Goal: Task Accomplishment & Management: Use online tool/utility

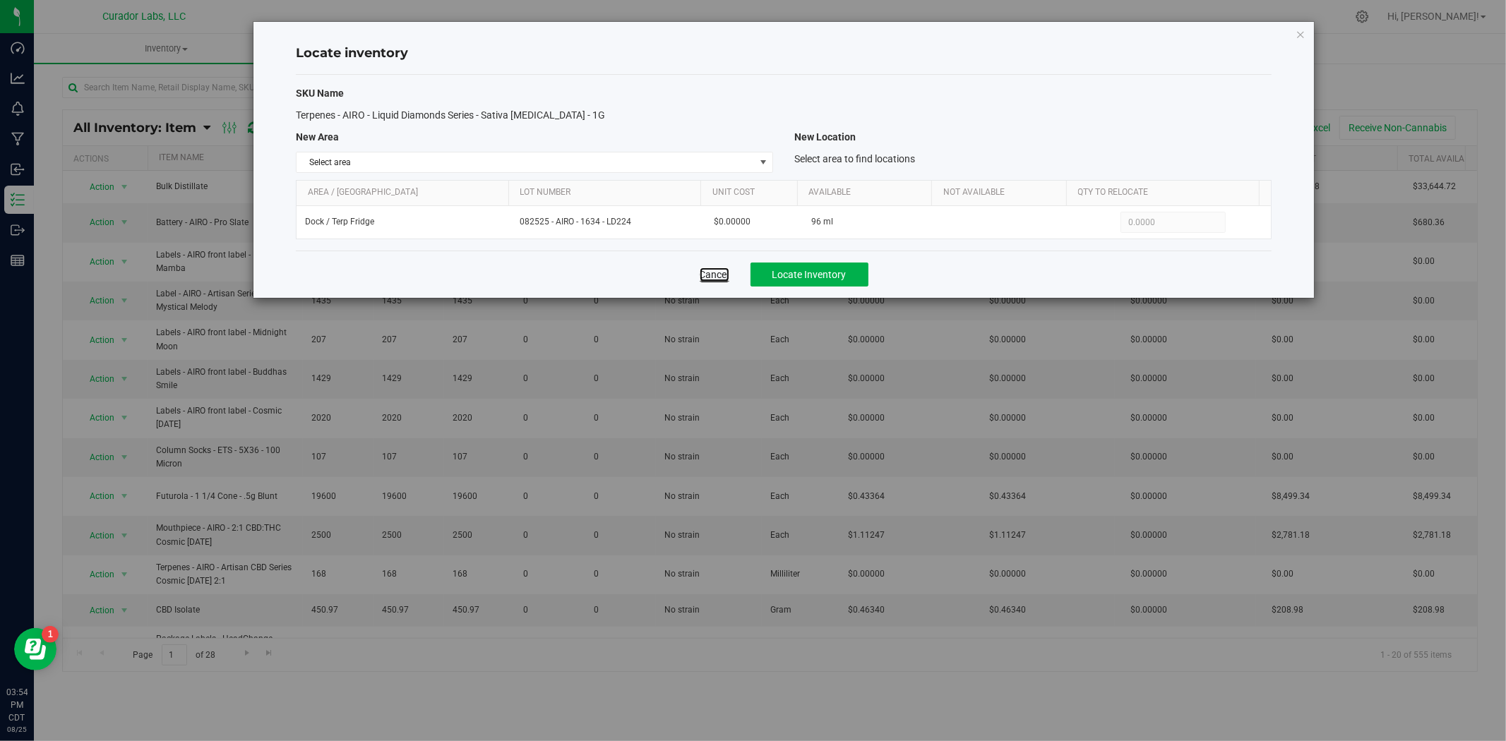
click at [712, 280] on link "Cancel" at bounding box center [715, 275] width 30 height 14
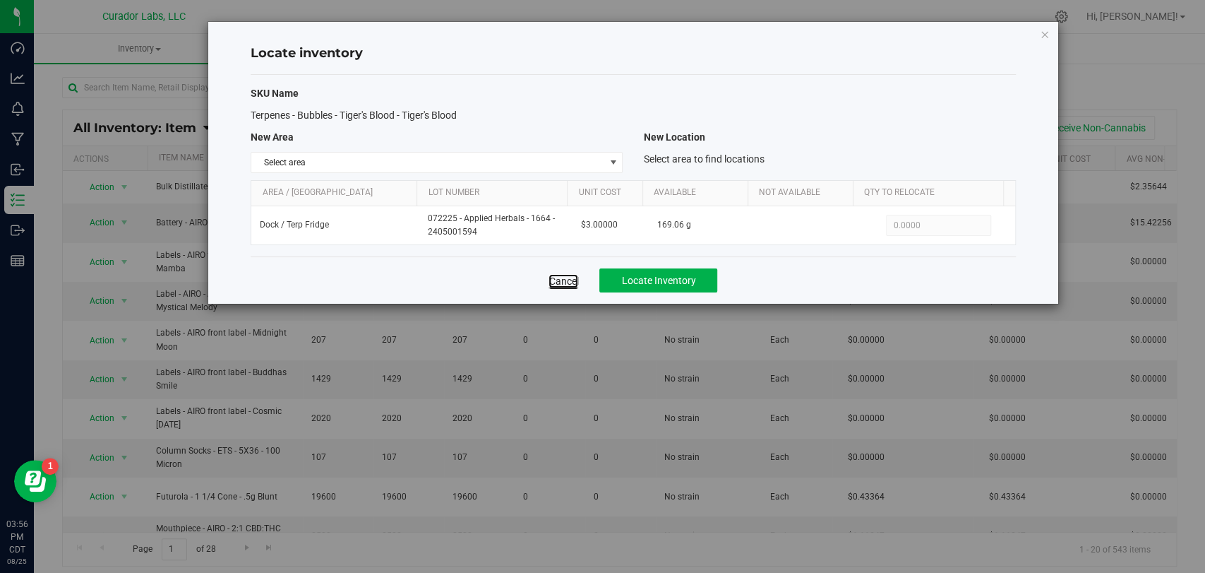
click at [563, 282] on link "Cancel" at bounding box center [564, 281] width 30 height 14
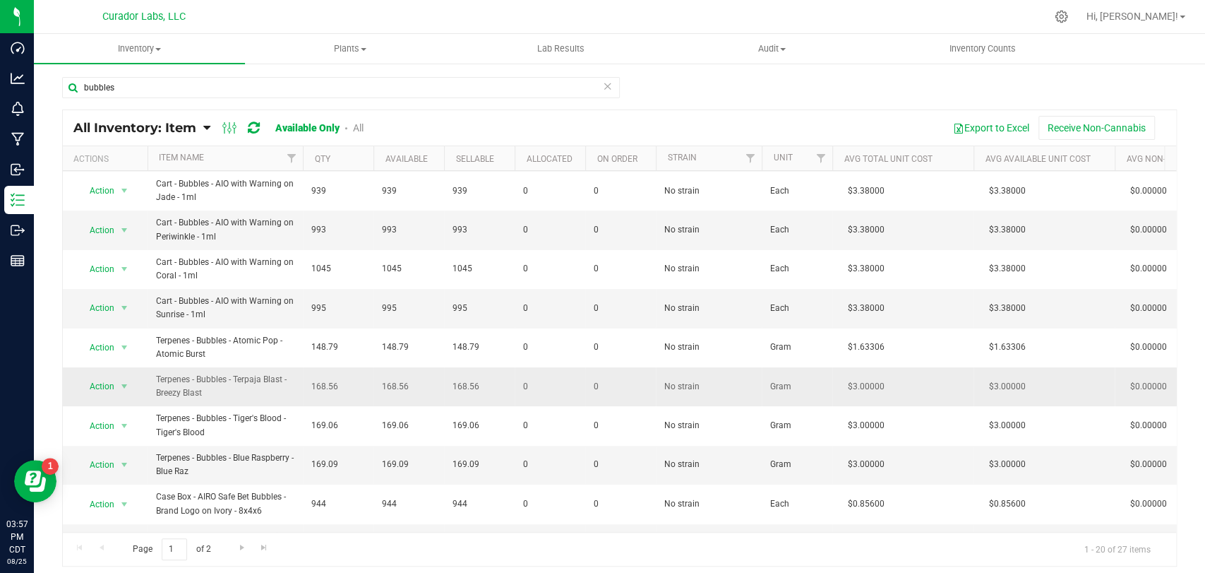
scroll to position [313, 0]
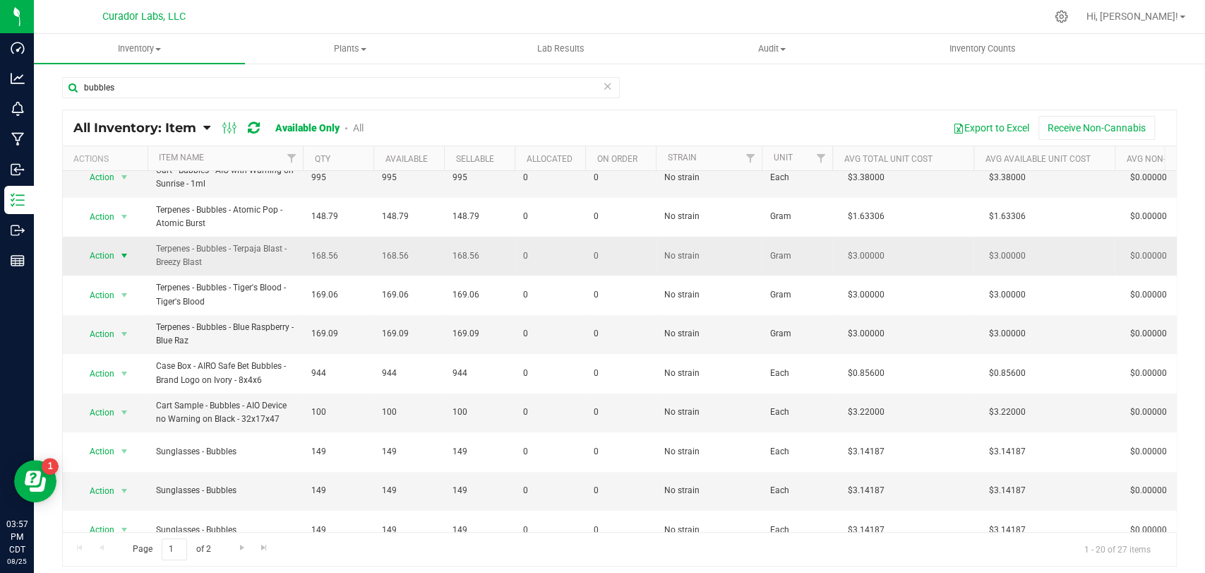
click at [104, 246] on span "Action" at bounding box center [96, 256] width 38 height 20
click at [137, 313] on li "Locate inventory" at bounding box center [123, 313] width 90 height 21
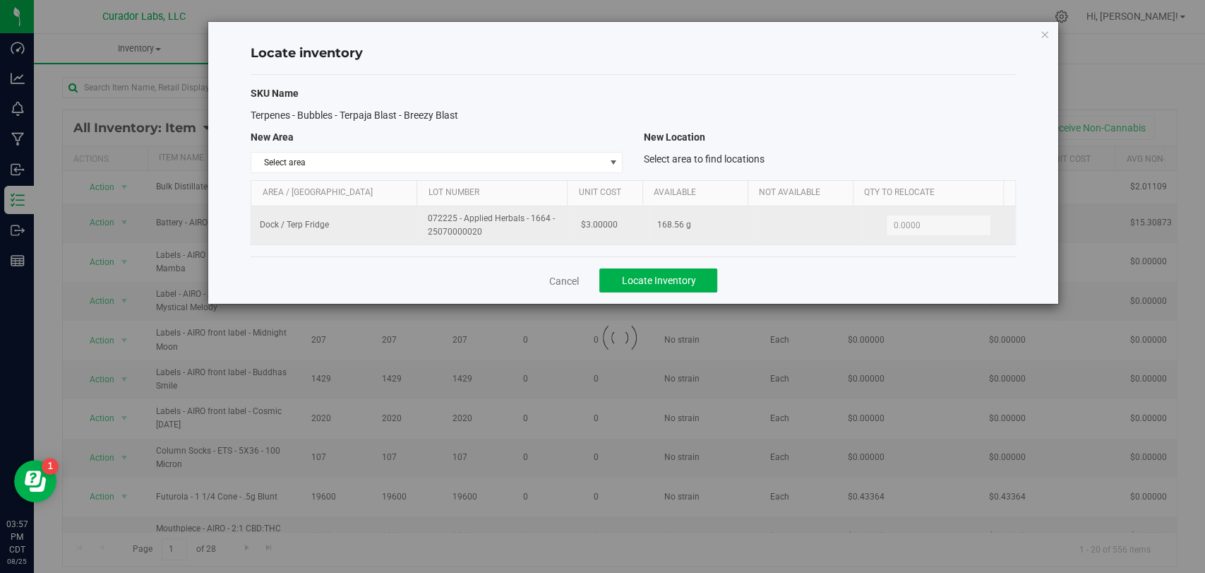
drag, startPoint x: 493, startPoint y: 234, endPoint x: 390, endPoint y: 223, distance: 103.6
click at [390, 223] on tr "Dock / Terp Fridge 072225 - Applied Herbals - 1664 - 25070000020 $3.00000 168.5…" at bounding box center [632, 225] width 763 height 38
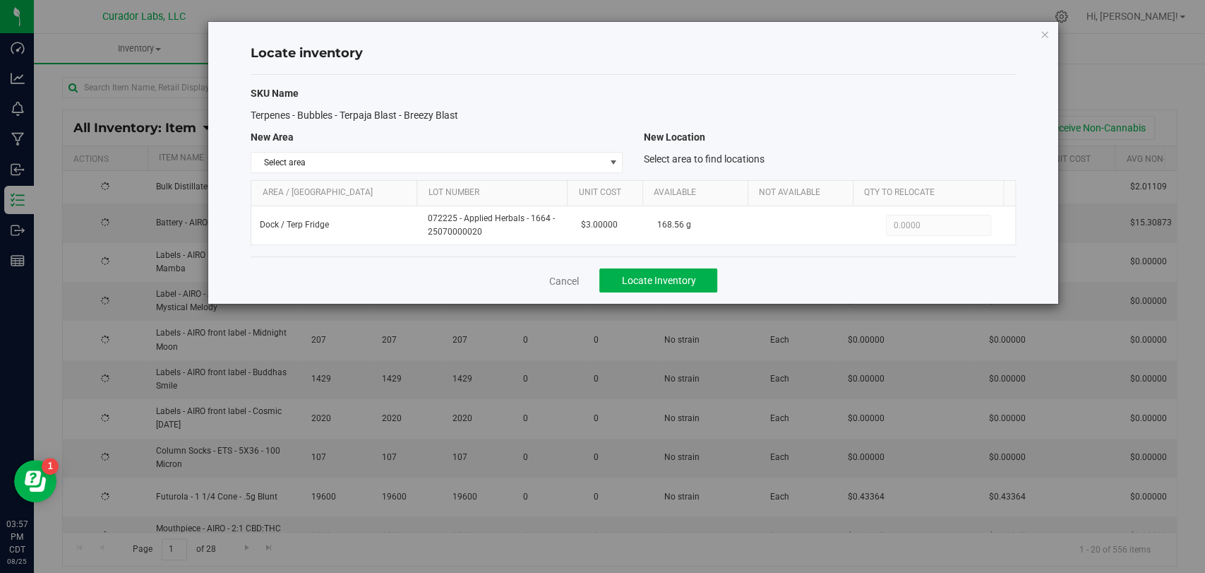
copy tr "072225 - Applied Herbals - 1664 - 25070000020"
click at [557, 275] on link "Cancel" at bounding box center [564, 281] width 30 height 14
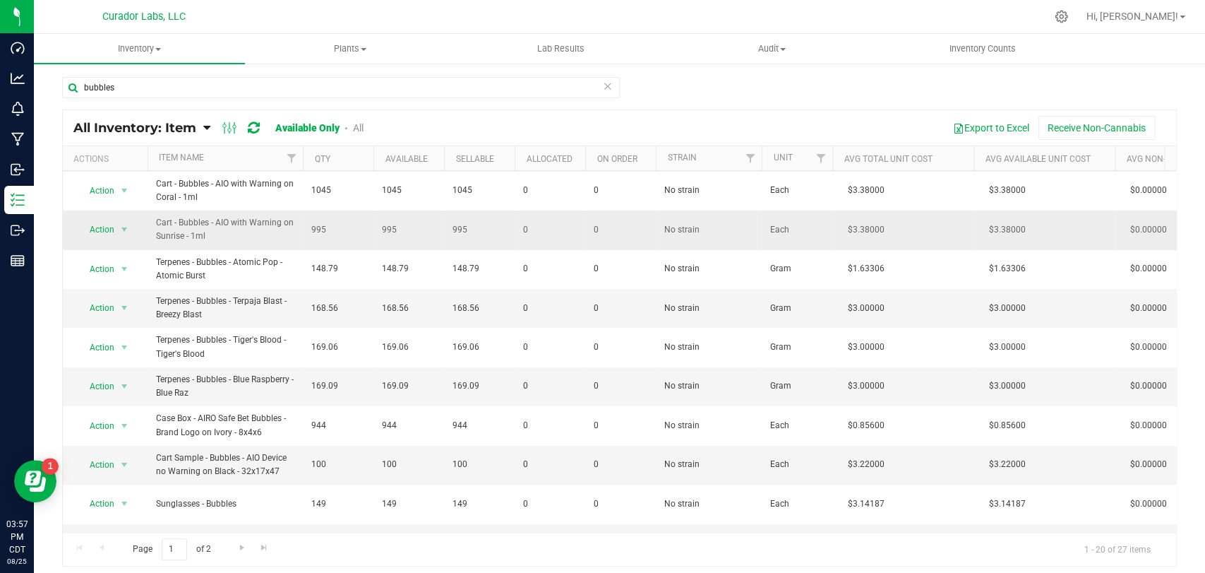
scroll to position [313, 0]
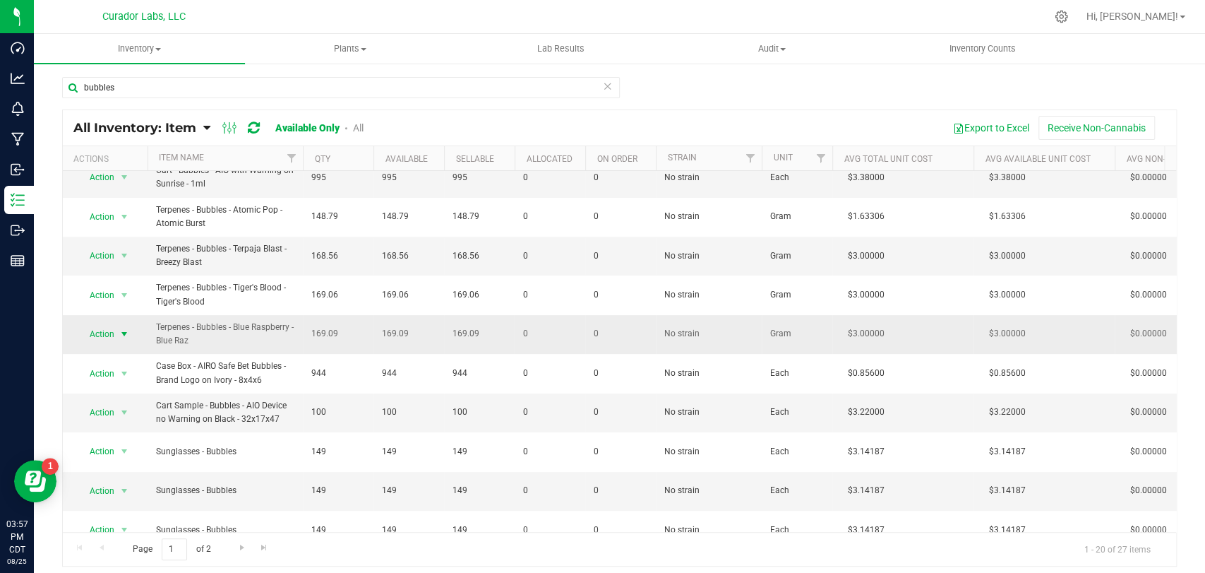
click at [123, 328] on span "select" at bounding box center [124, 333] width 11 height 11
click at [140, 393] on li "Locate inventory" at bounding box center [123, 391] width 90 height 21
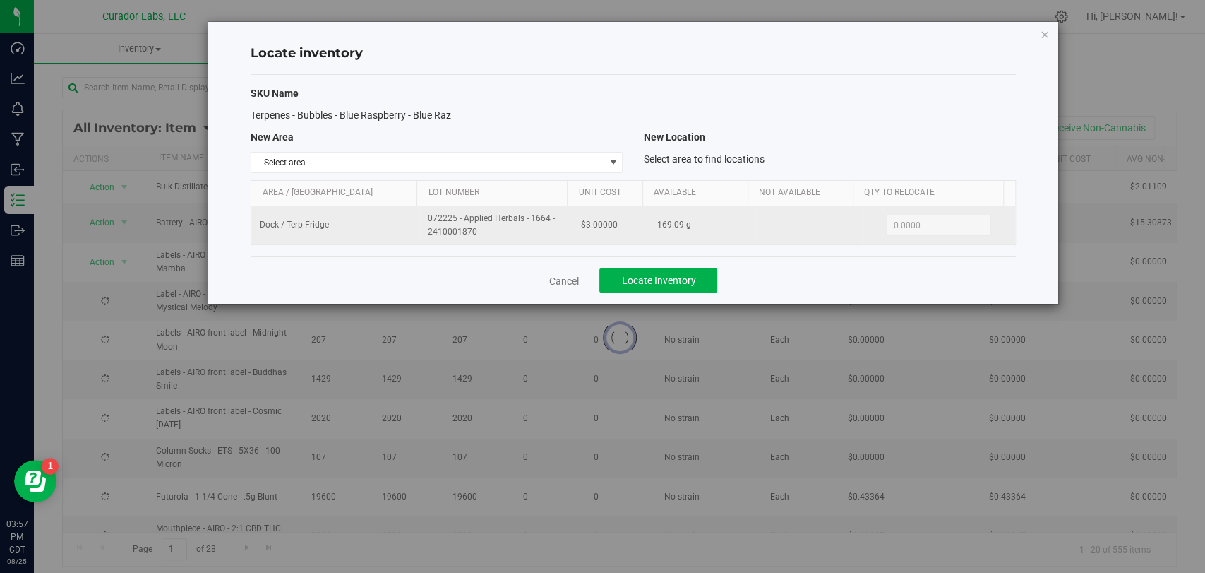
drag, startPoint x: 475, startPoint y: 231, endPoint x: 460, endPoint y: 227, distance: 15.2
click at [407, 212] on tr "Dock / Terp Fridge 072225 - Applied Herbals - 1664 - 2410001870 $3.00000 169.09…" at bounding box center [632, 225] width 763 height 38
copy tr "072225 - Applied Herbals - 1664 - 2410001870"
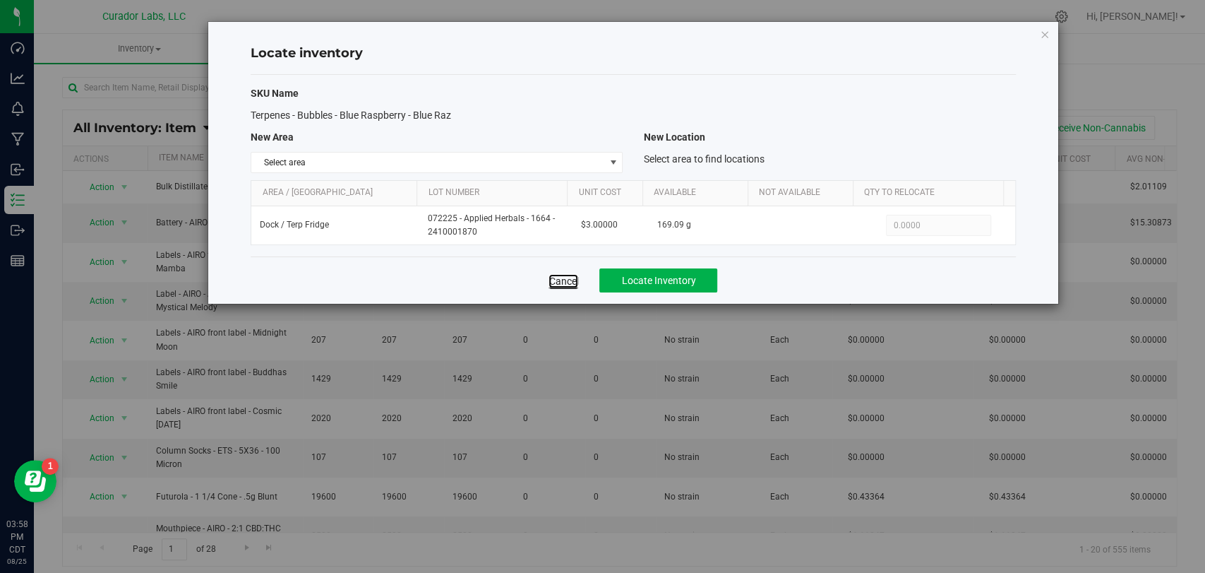
click at [566, 280] on link "Cancel" at bounding box center [564, 281] width 30 height 14
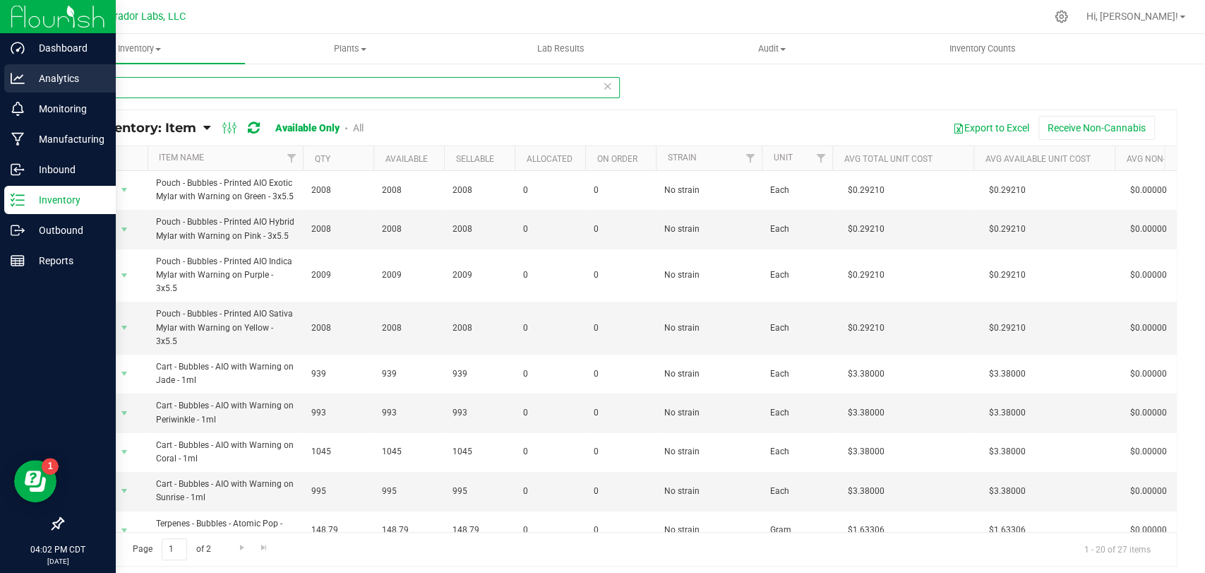
drag, startPoint x: 34, startPoint y: 92, endPoint x: 8, endPoint y: 92, distance: 26.1
click at [0, 92] on div "Dashboard Analytics Monitoring Manufacturing Inbound Inventory Outbound Reports…" at bounding box center [602, 286] width 1205 height 573
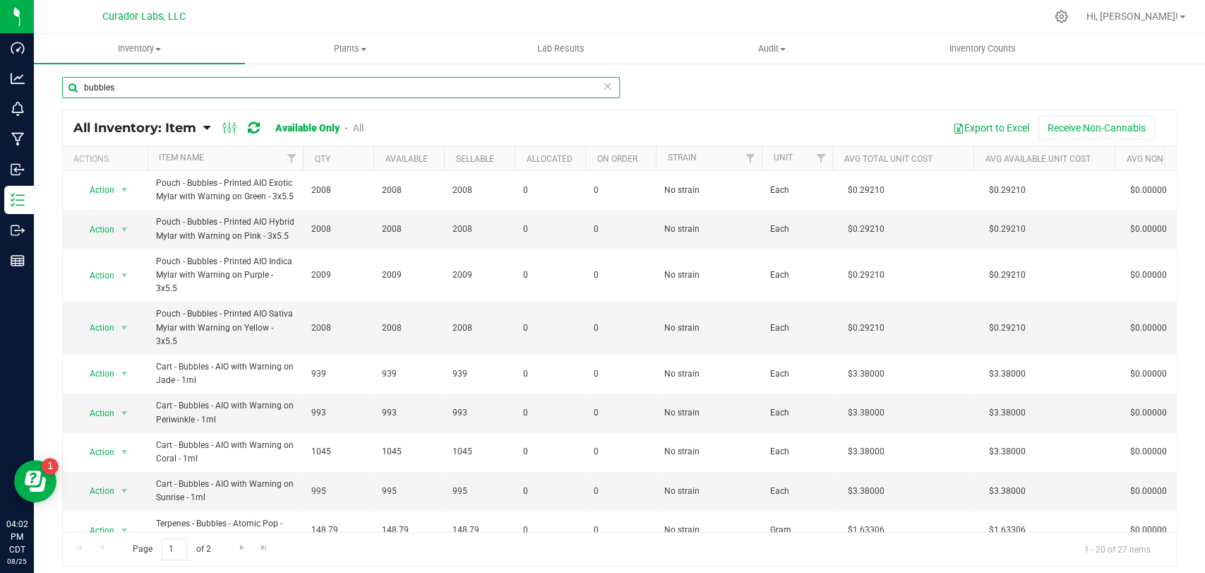
paste input "Pouch - HeadChange - Printed AIO Live Rosin Vape Mylar with Warning on Black - …"
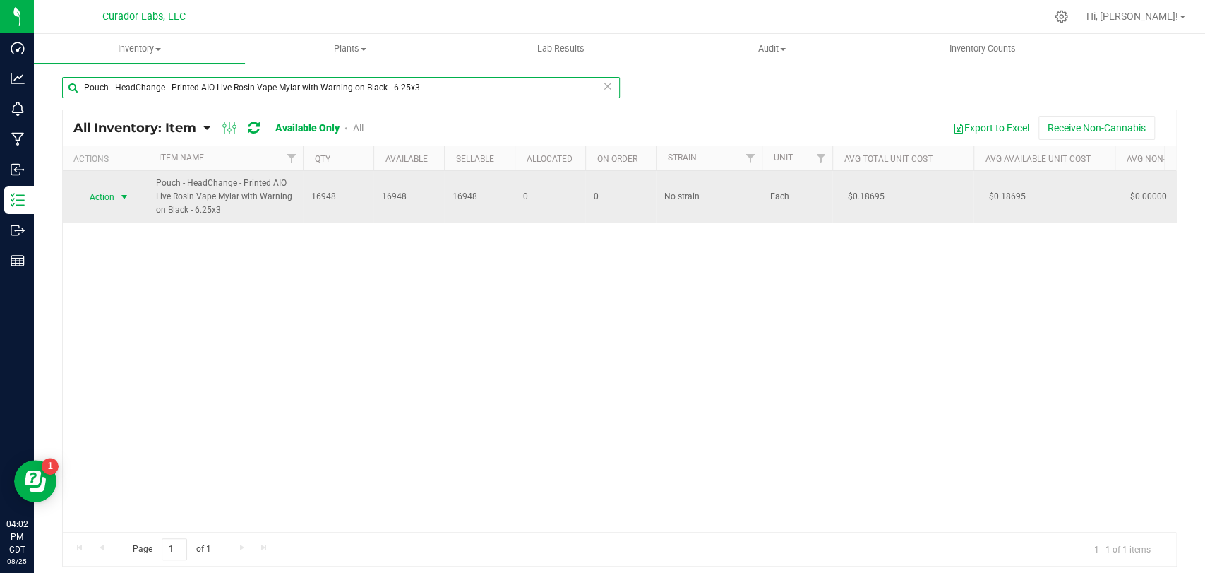
type input "Pouch - HeadChange - Printed AIO Live Rosin Vape Mylar with Warning on Black - …"
click at [112, 196] on span "Action" at bounding box center [96, 197] width 38 height 20
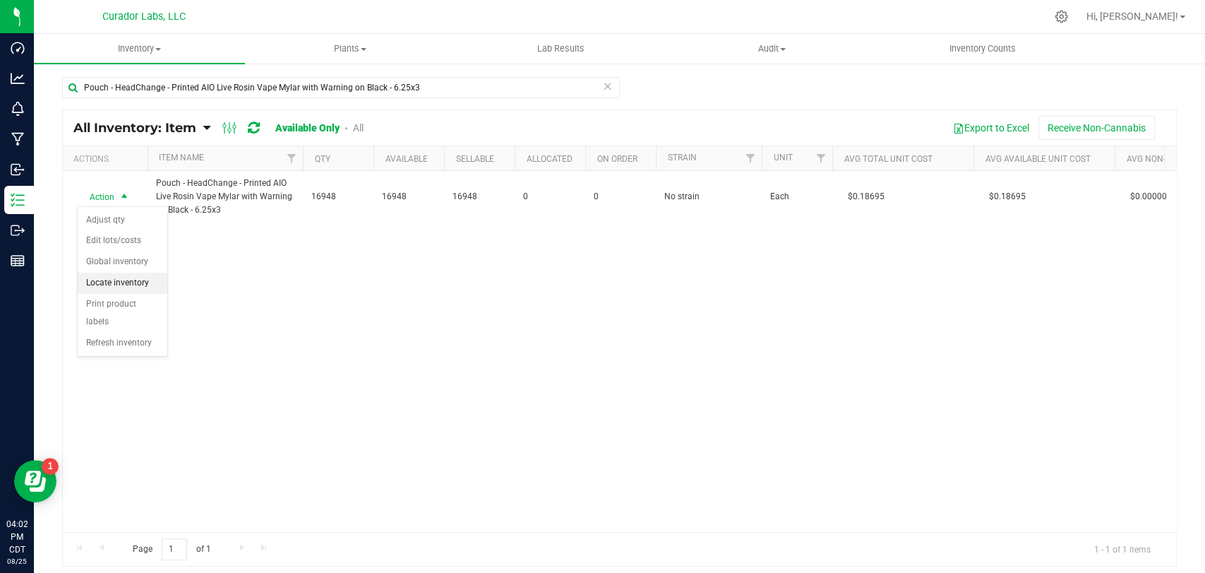
click at [105, 287] on li "Locate inventory" at bounding box center [123, 283] width 90 height 21
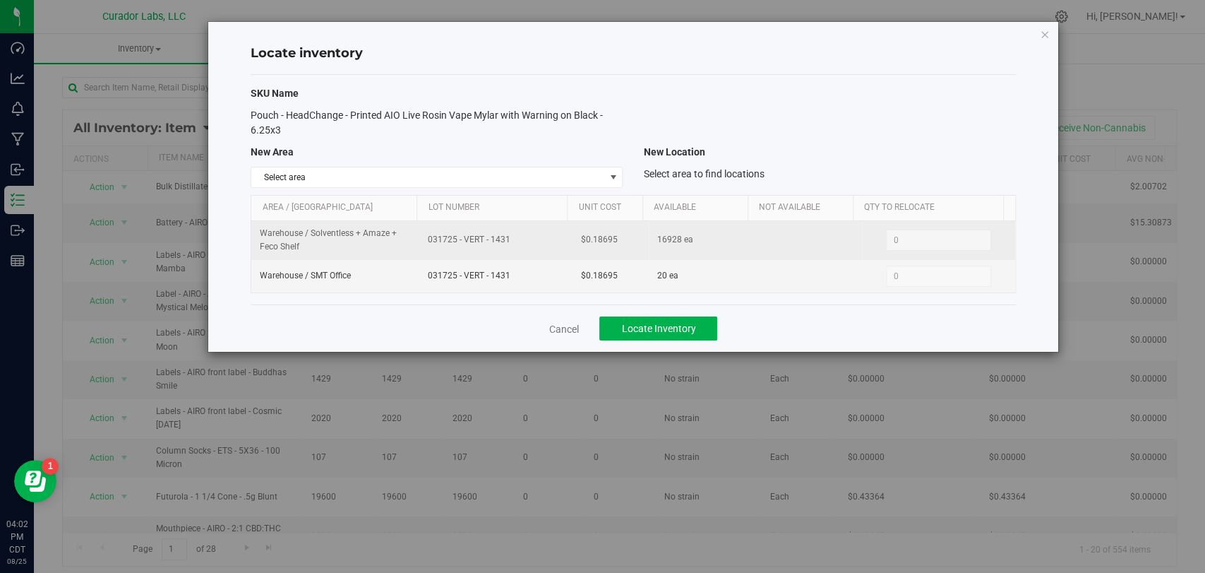
drag, startPoint x: 510, startPoint y: 244, endPoint x: 417, endPoint y: 244, distance: 92.5
click at [407, 244] on tr "Warehouse / Solventless + Amaze + Feco Shelf 031725 - VERT - 1431 $0.18695 1692…" at bounding box center [632, 240] width 763 height 39
copy tr "031725 - VERT - 1431"
drag, startPoint x: 616, startPoint y: 247, endPoint x: 544, endPoint y: 241, distance: 72.3
click at [544, 241] on tr "Warehouse / Solventless + Amaze + Feco Shelf 031725 - VERT - 1431 $0.18695 1692…" at bounding box center [632, 240] width 763 height 39
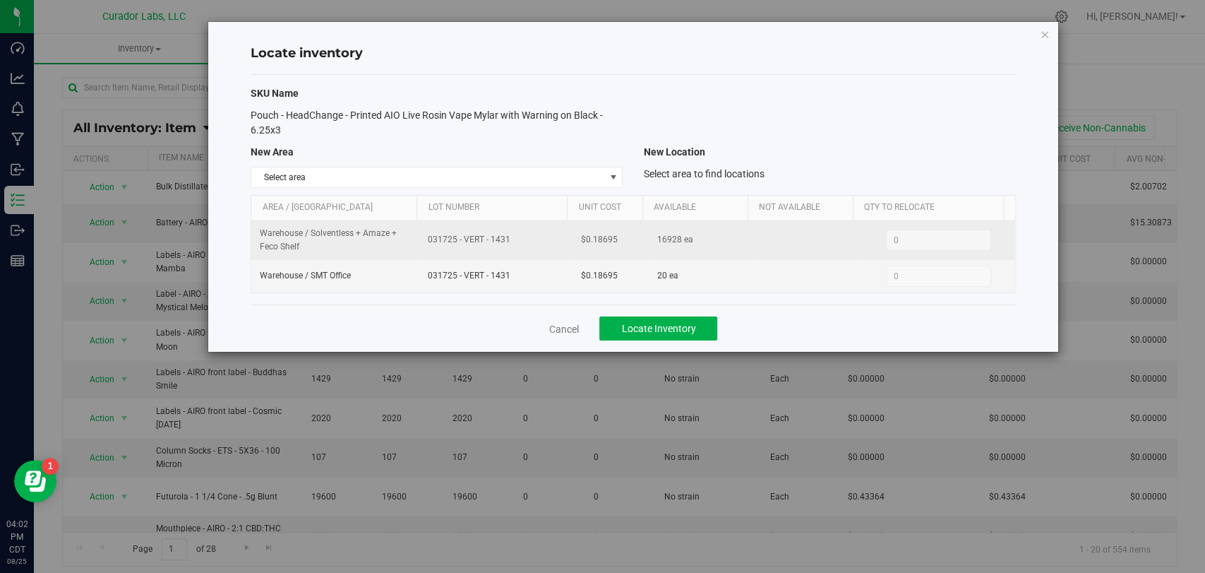
copy tr "$0.18695"
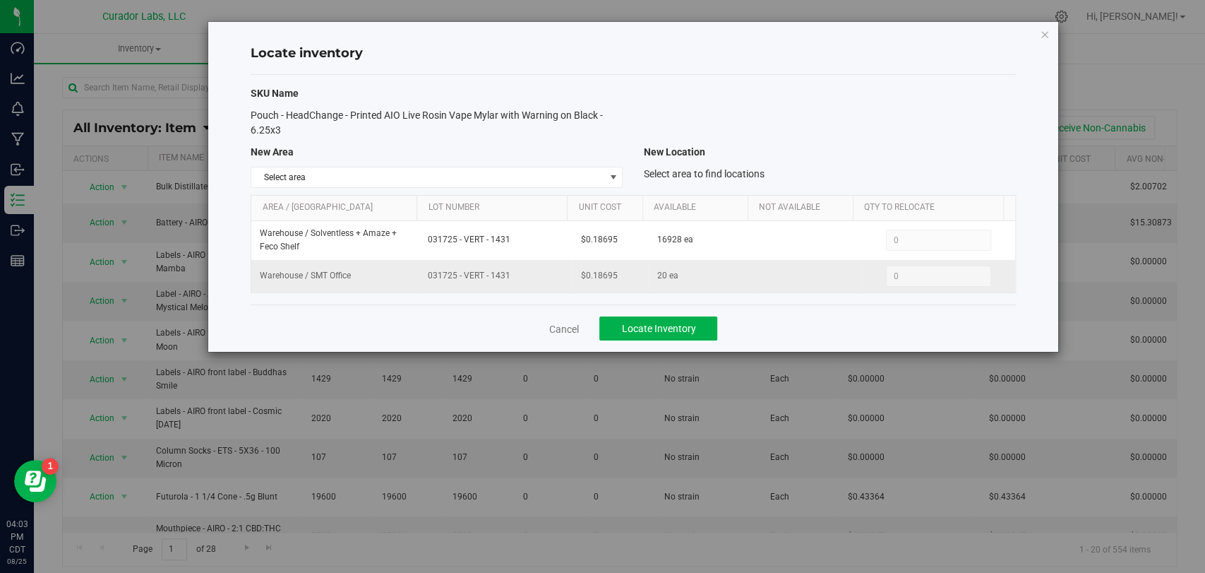
drag, startPoint x: 507, startPoint y: 276, endPoint x: 407, endPoint y: 282, distance: 100.4
click at [407, 282] on tr "Warehouse / SMT Office 031725 - VERT - 1431 $0.18695 20 ea 0 0" at bounding box center [632, 276] width 763 height 32
copy tr "031725 - VERT - 1431"
click at [568, 318] on div "Cancel Locate Inventory" at bounding box center [633, 327] width 765 height 47
click at [567, 325] on link "Cancel" at bounding box center [564, 329] width 30 height 14
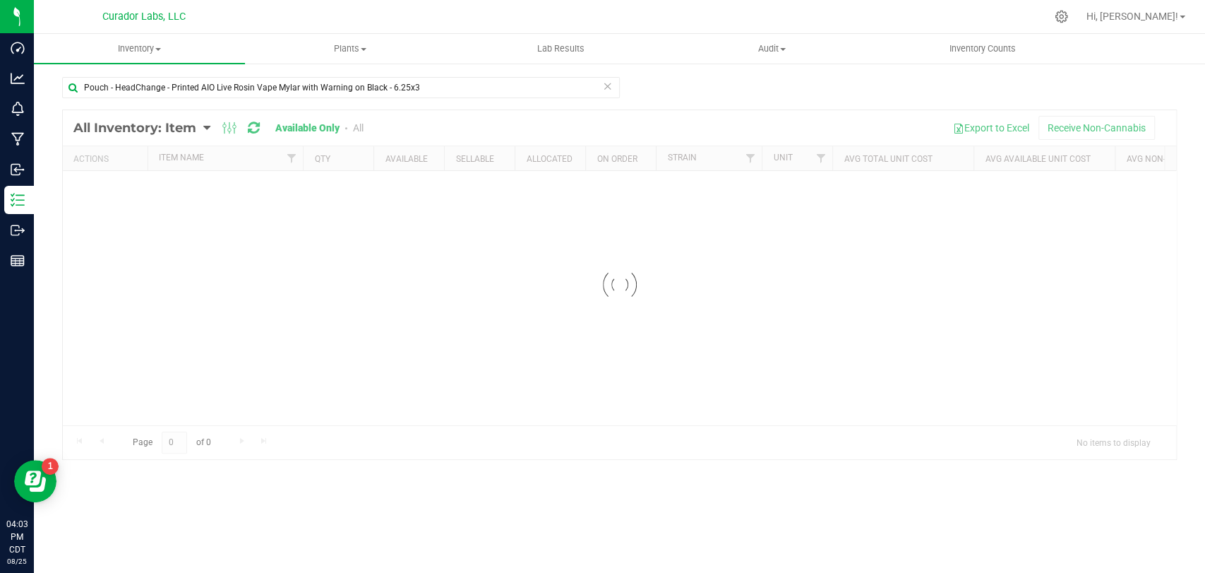
click at [609, 90] on icon at bounding box center [608, 85] width 10 height 17
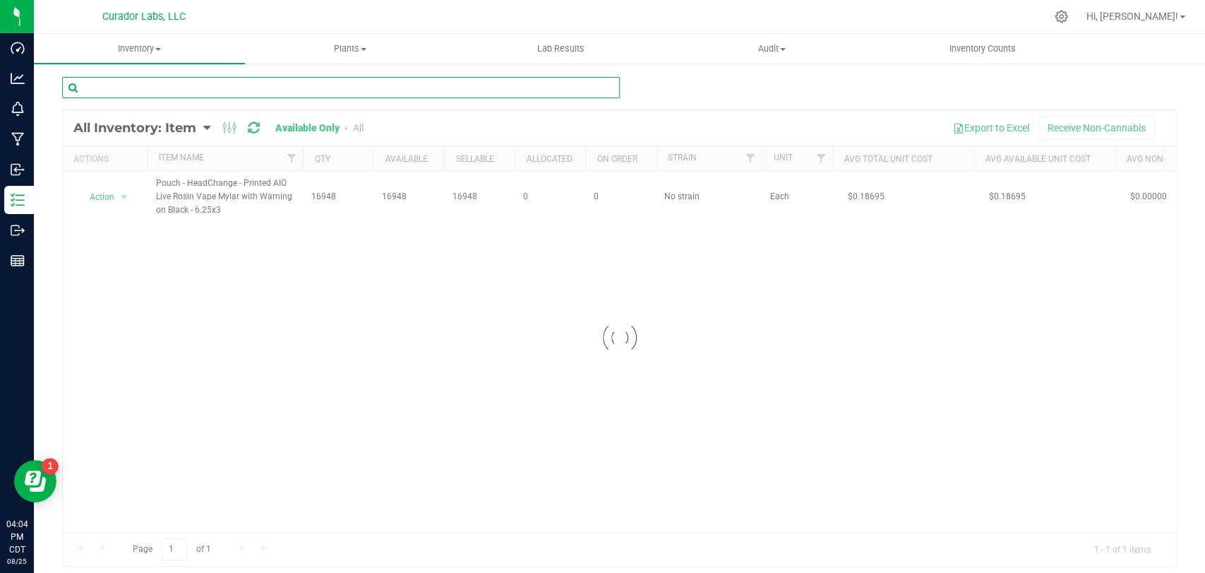
click at [506, 92] on input "text" at bounding box center [341, 87] width 558 height 21
paste input "Pouch - Safe Bet - Printed AIO Disti Vape Mylar with Warning on Orange - 6.25x3"
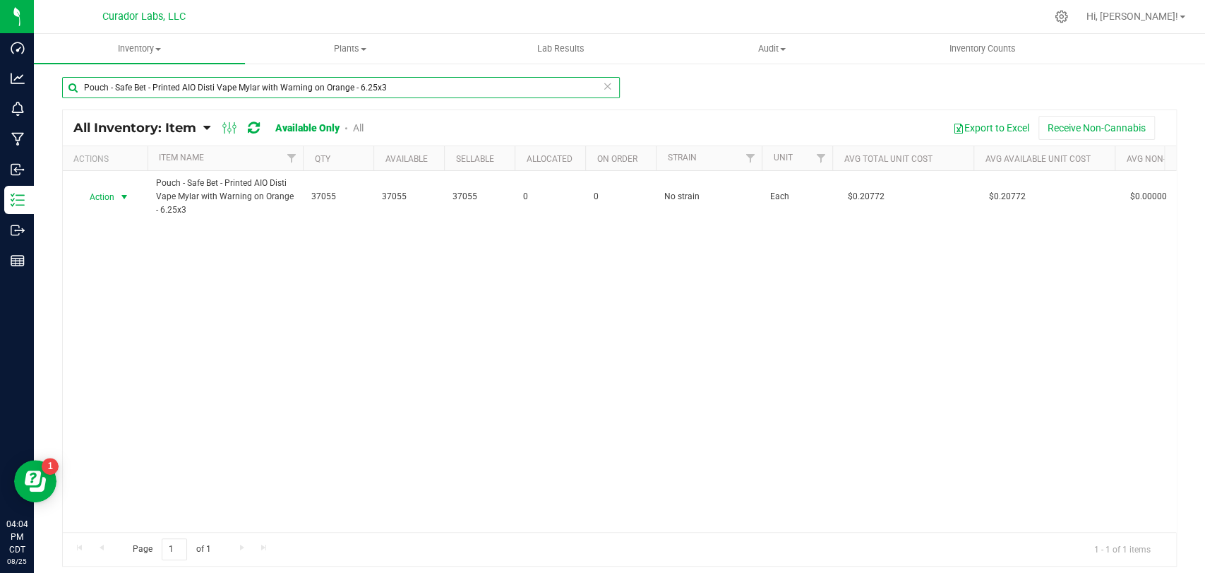
type input "Pouch - Safe Bet - Printed AIO Disti Vape Mylar with Warning on Orange - 6.25x3"
click at [114, 201] on span "Action" at bounding box center [96, 197] width 38 height 20
click at [129, 279] on li "Locate inventory" at bounding box center [123, 283] width 90 height 21
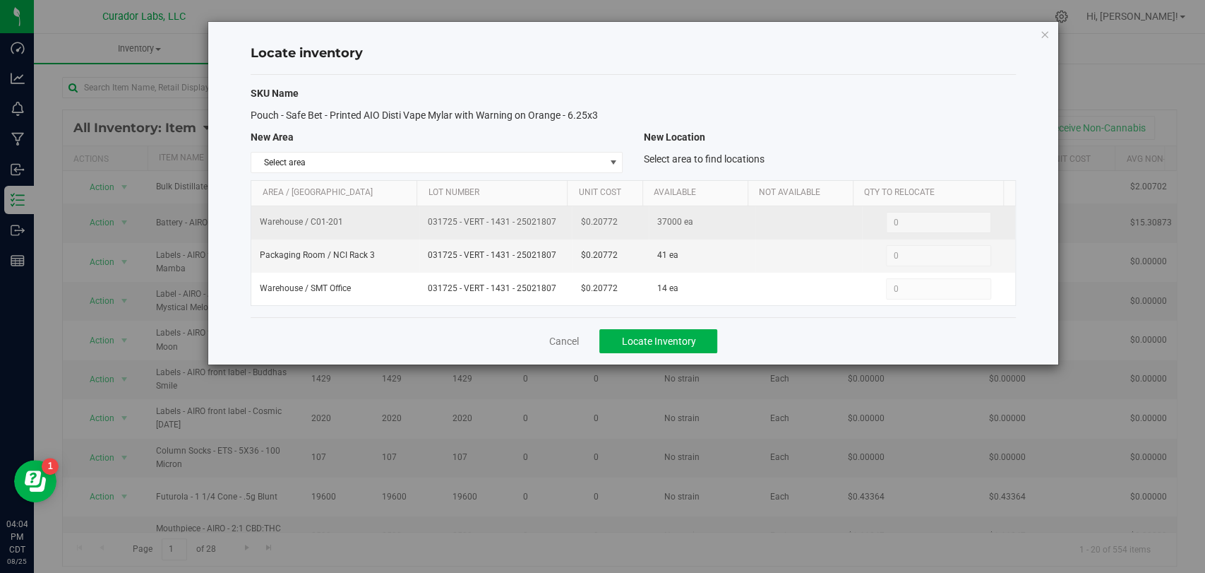
drag, startPoint x: 554, startPoint y: 223, endPoint x: 413, endPoint y: 222, distance: 140.5
click at [413, 222] on tr "Warehouse / C01-201 031725 - VERT - 1431 - 25021807 $0.20772 37000 ea 0 0" at bounding box center [632, 222] width 763 height 33
copy tr "031725 - VERT - 1431 - 25021807"
drag, startPoint x: 615, startPoint y: 228, endPoint x: 563, endPoint y: 227, distance: 51.6
click at [563, 227] on tr "Warehouse / C01-201 031725 - VERT - 1431 - 25021807 $0.20772 37000 ea 0 0" at bounding box center [632, 222] width 763 height 33
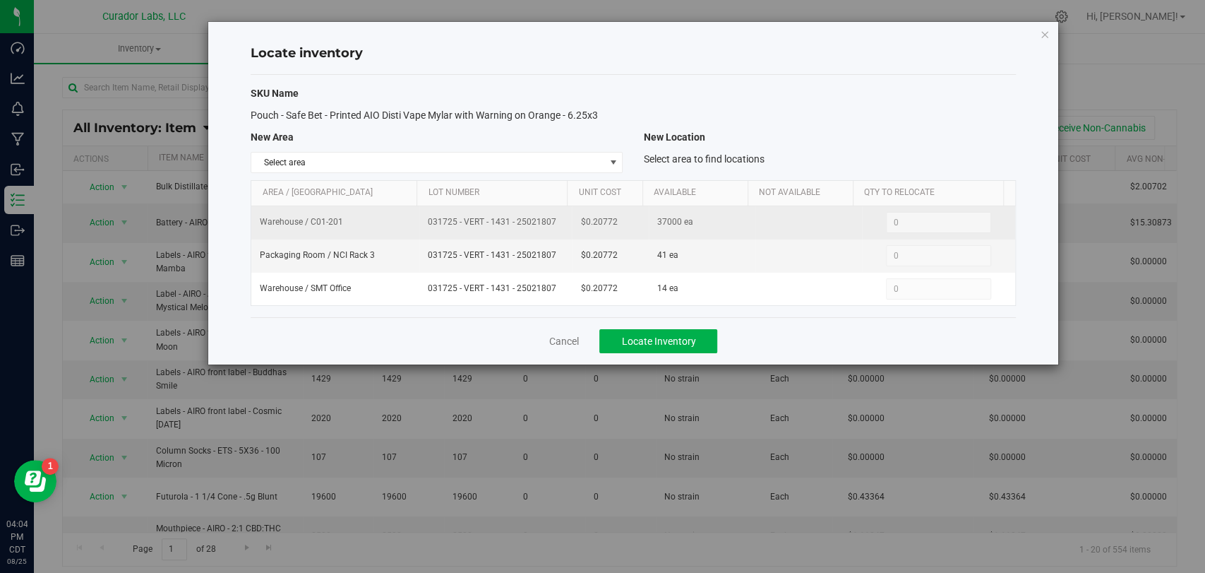
copy tr "$0.20772"
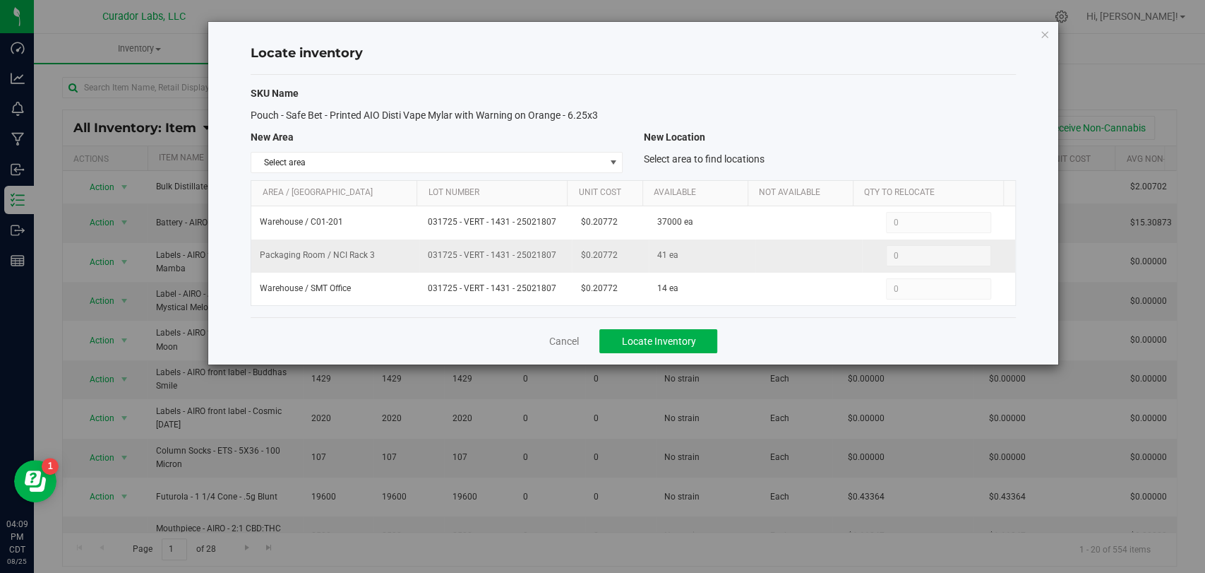
drag, startPoint x: 547, startPoint y: 252, endPoint x: 426, endPoint y: 253, distance: 121.4
click at [426, 253] on td "031725 - VERT - 1431 - 25021807" at bounding box center [495, 255] width 152 height 33
copy span "031725 - VERT - 1431 - 25021807"
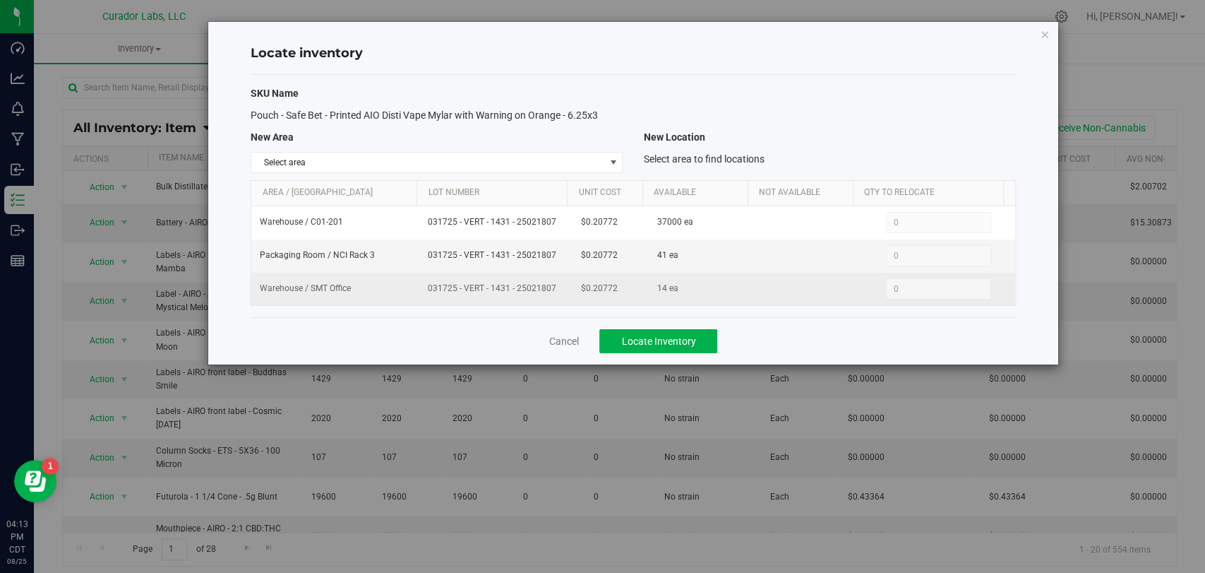
click at [541, 289] on span "031725 - VERT - 1431 - 25021807" at bounding box center [496, 288] width 136 height 13
drag, startPoint x: 558, startPoint y: 290, endPoint x: 421, endPoint y: 290, distance: 137.0
click at [421, 290] on td "031725 - VERT - 1431 - 25021807" at bounding box center [495, 289] width 152 height 32
copy span "031725 - VERT - 1431 - 25021807"
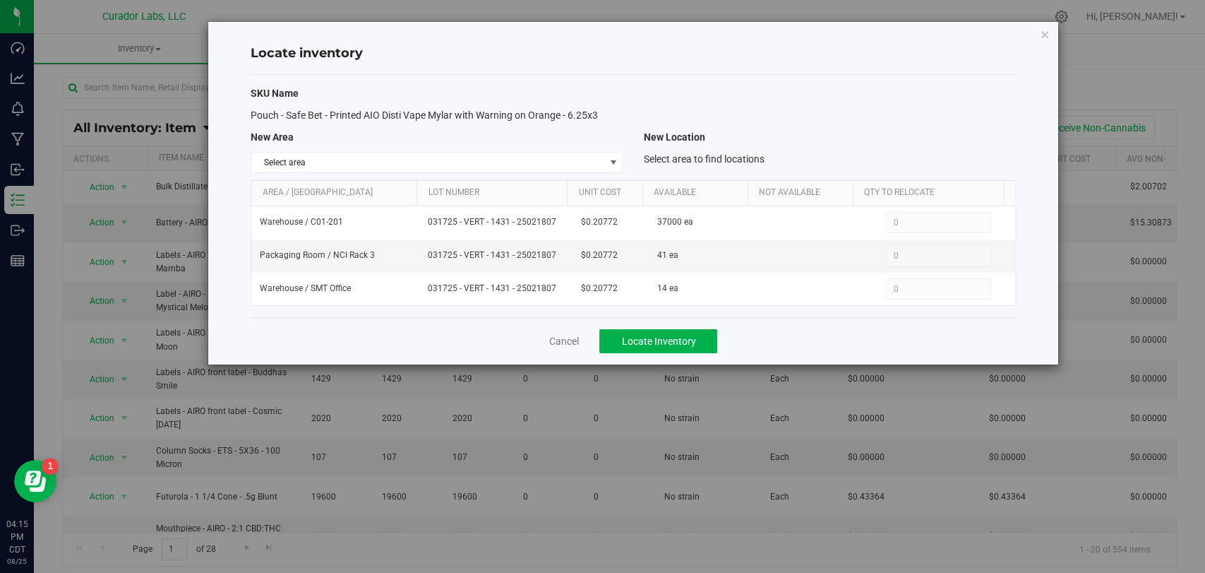
click at [565, 355] on div "Cancel Locate Inventory" at bounding box center [633, 340] width 765 height 47
click at [564, 343] on link "Cancel" at bounding box center [564, 341] width 30 height 14
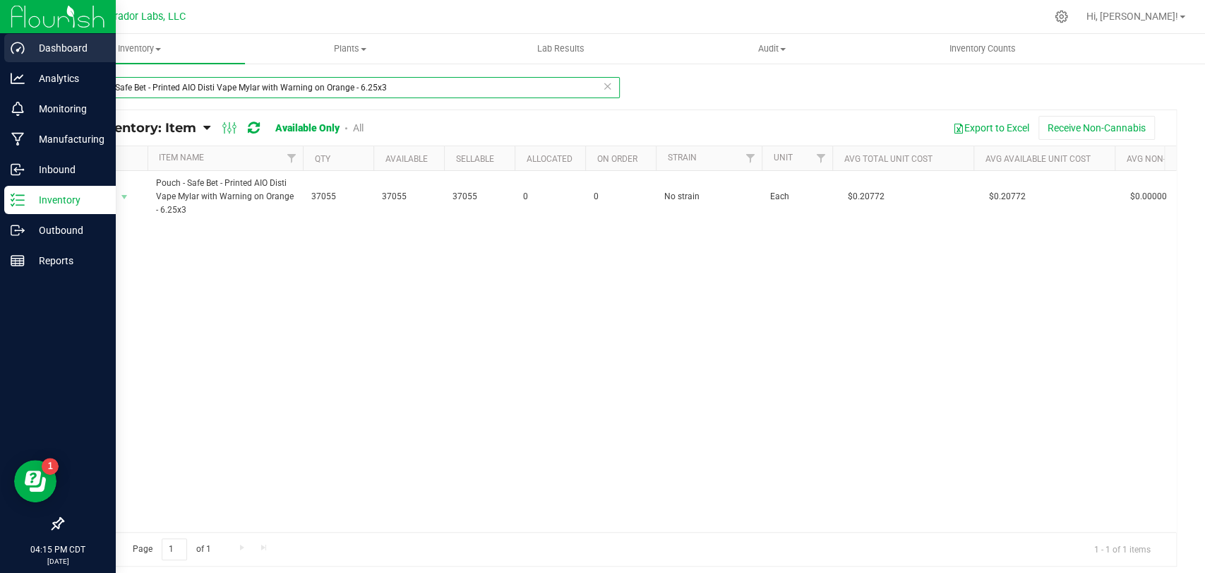
drag, startPoint x: 419, startPoint y: 92, endPoint x: 112, endPoint y: 51, distance: 310.6
click at [8, 44] on div "Dashboard Analytics Monitoring Manufacturing Inbound Inventory Outbound Reports…" at bounding box center [602, 286] width 1205 height 573
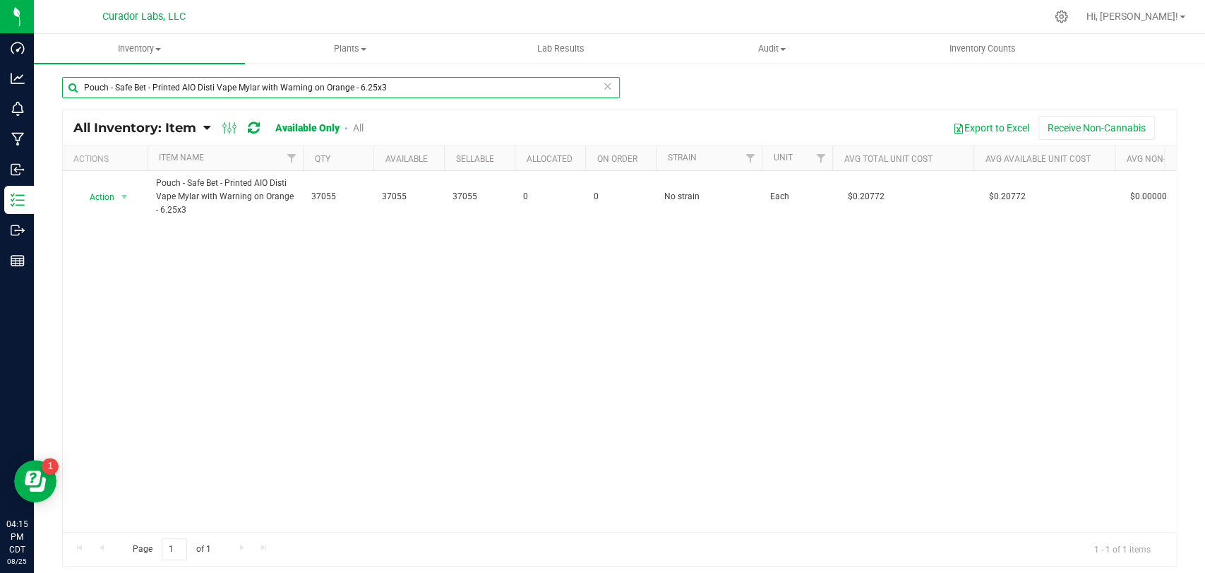
paste input "FECO Mylar THC M Diamond PCR Black"
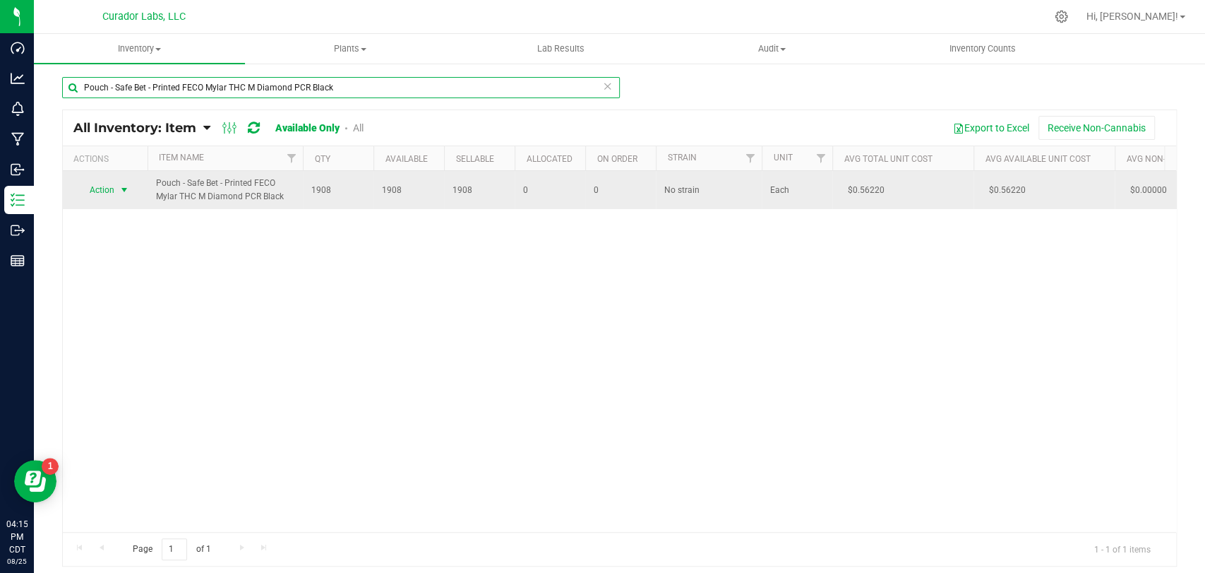
type input "Pouch - Safe Bet - Printed FECO Mylar THC M Diamond PCR Black"
click at [122, 193] on span "select" at bounding box center [124, 189] width 11 height 11
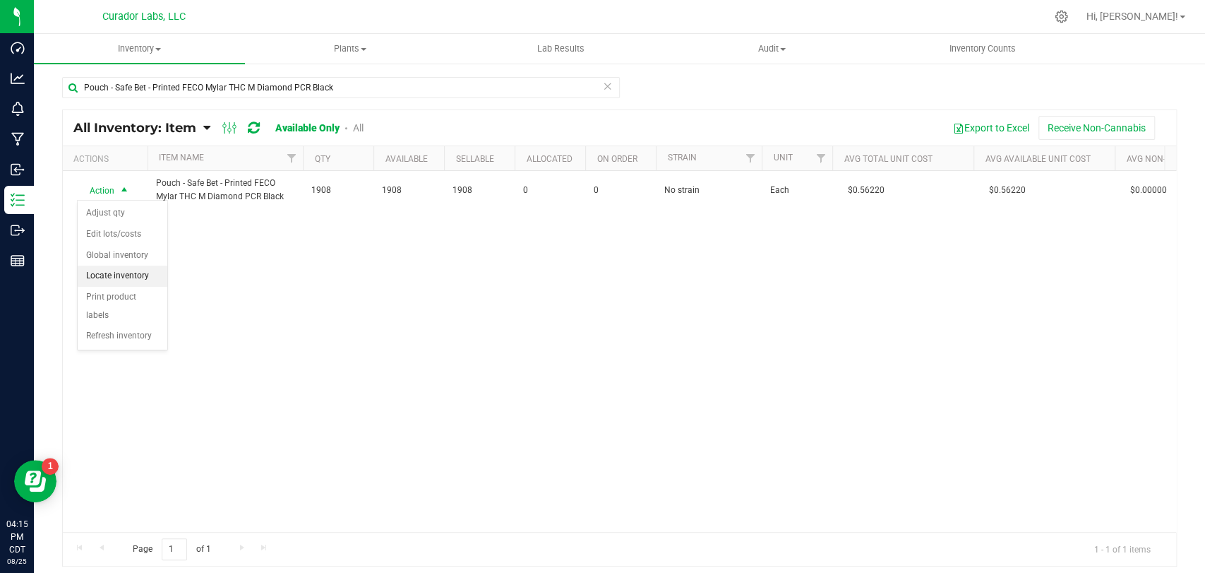
click at [96, 278] on li "Locate inventory" at bounding box center [123, 275] width 90 height 21
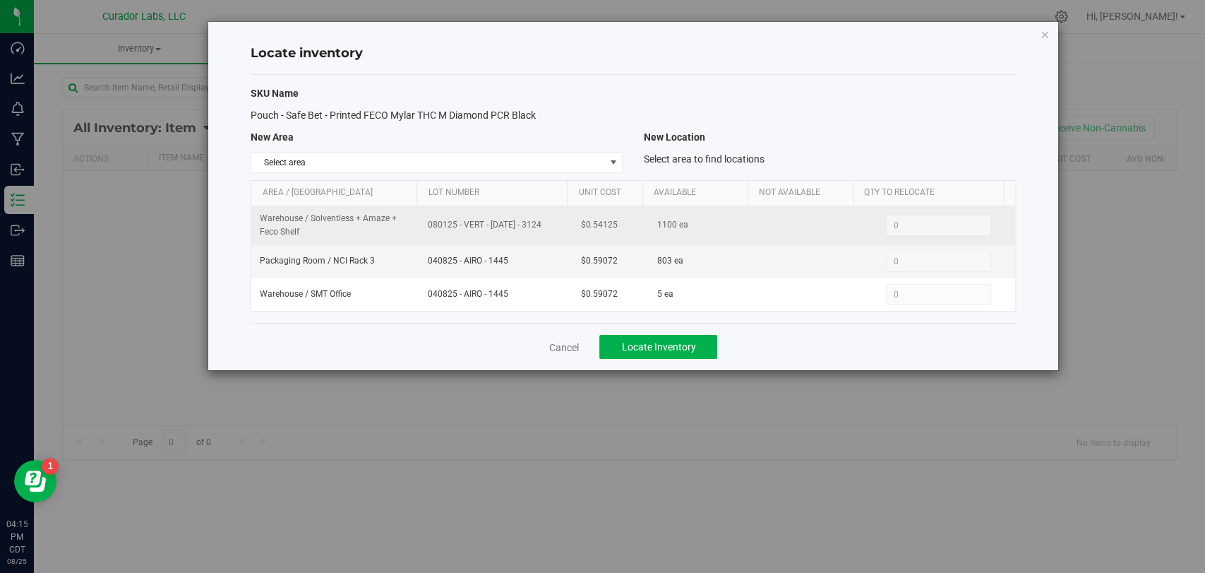
drag, startPoint x: 532, startPoint y: 225, endPoint x: 402, endPoint y: 237, distance: 130.5
click at [402, 237] on tr "Warehouse / Solventless + Amaze + Feco Shelf 080125 - VERT - [DATE] - 3124 $0.5…" at bounding box center [632, 225] width 763 height 39
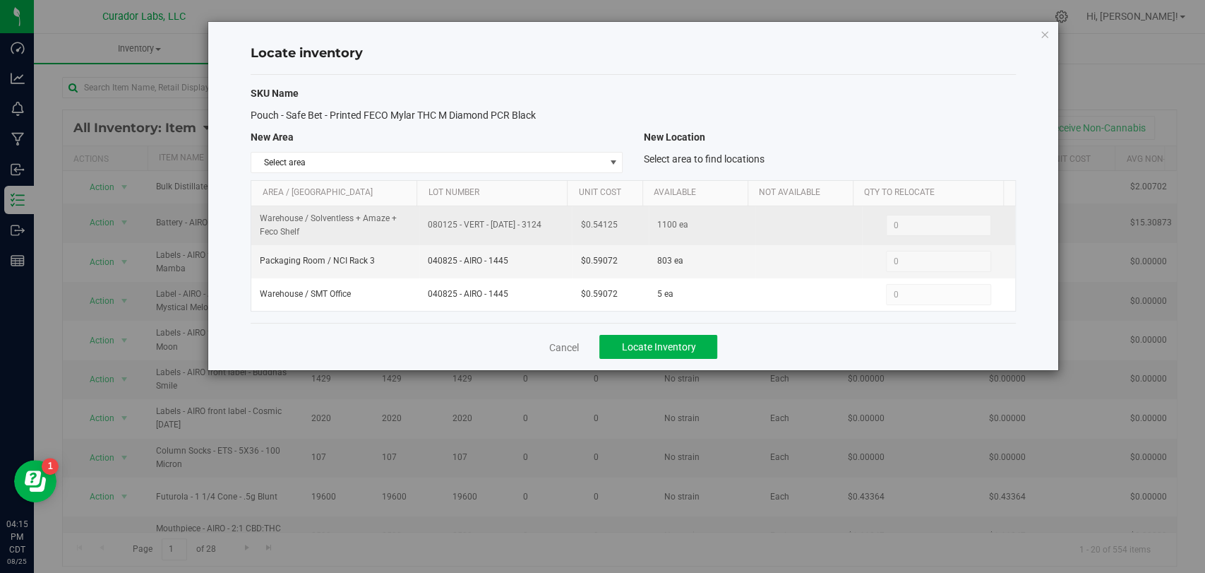
copy tr "080125 - VERT - [DATE] - 3124"
drag, startPoint x: 626, startPoint y: 224, endPoint x: 576, endPoint y: 228, distance: 50.3
click at [576, 228] on td "$0.54125" at bounding box center [610, 225] width 76 height 39
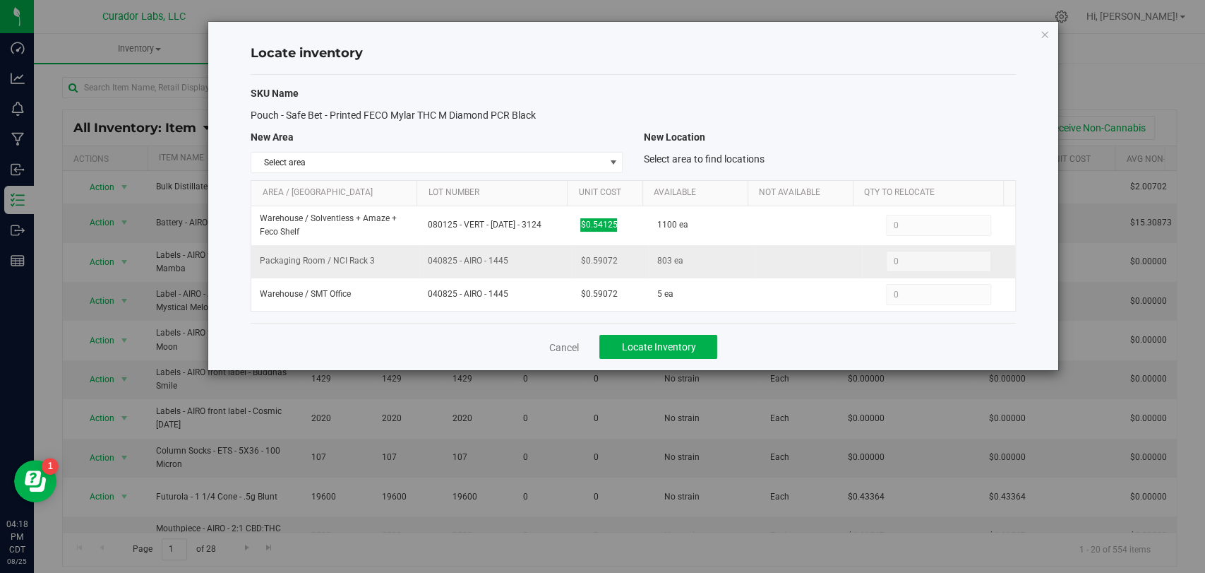
drag, startPoint x: 483, startPoint y: 259, endPoint x: 415, endPoint y: 264, distance: 68.0
click at [415, 264] on tr "Packaging Room / NCI Rack 3 040825 - AIRO - 1445 $0.59072 803 ea 0 0" at bounding box center [632, 261] width 763 height 33
click at [604, 262] on span "$0.59072" at bounding box center [598, 260] width 37 height 13
drag, startPoint x: 614, startPoint y: 262, endPoint x: 576, endPoint y: 266, distance: 37.7
click at [576, 266] on td "$0.59072" at bounding box center [610, 261] width 76 height 33
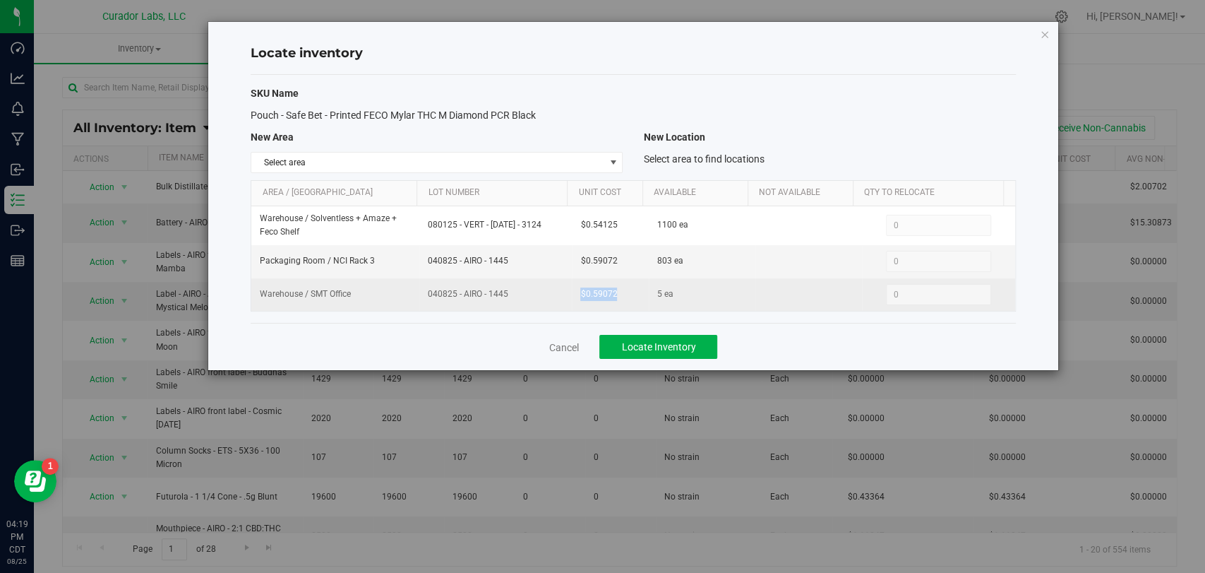
drag, startPoint x: 616, startPoint y: 301, endPoint x: 576, endPoint y: 302, distance: 39.6
click at [576, 302] on td "$0.59072" at bounding box center [610, 294] width 76 height 32
drag, startPoint x: 497, startPoint y: 299, endPoint x: 429, endPoint y: 302, distance: 68.5
click at [429, 302] on td "040825 - AIRO - 1445" at bounding box center [495, 294] width 152 height 32
drag, startPoint x: 624, startPoint y: 298, endPoint x: 559, endPoint y: 301, distance: 65.0
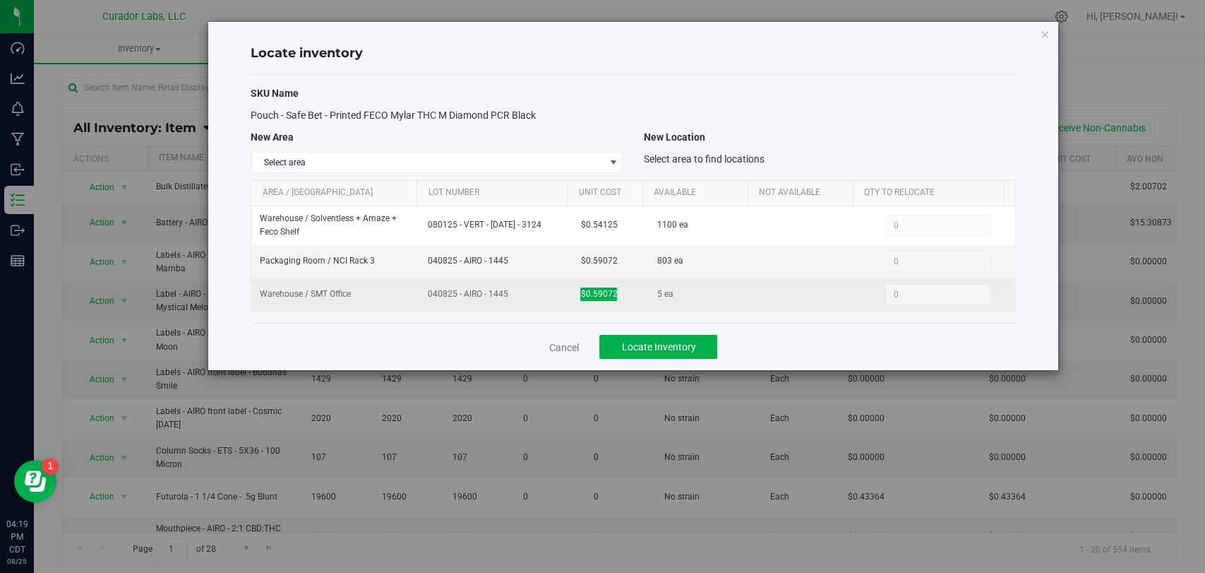
click at [559, 301] on tr "Warehouse / SMT Office 040825 - AIRO - 1445 $0.59072 5 ea 0 0" at bounding box center [632, 294] width 763 height 32
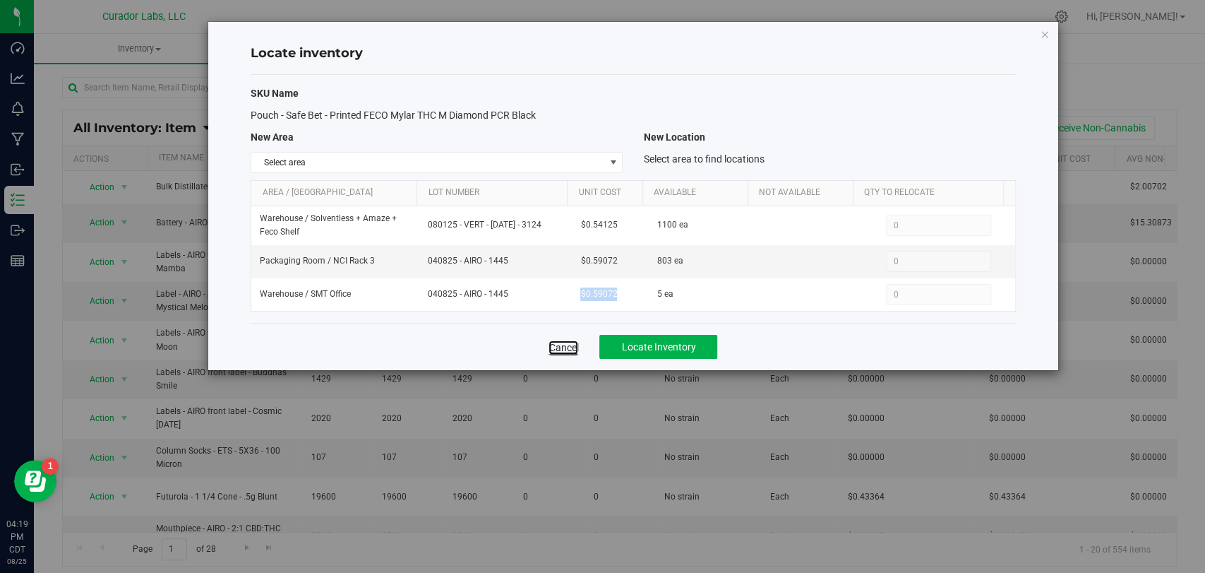
click at [566, 346] on link "Cancel" at bounding box center [564, 347] width 30 height 14
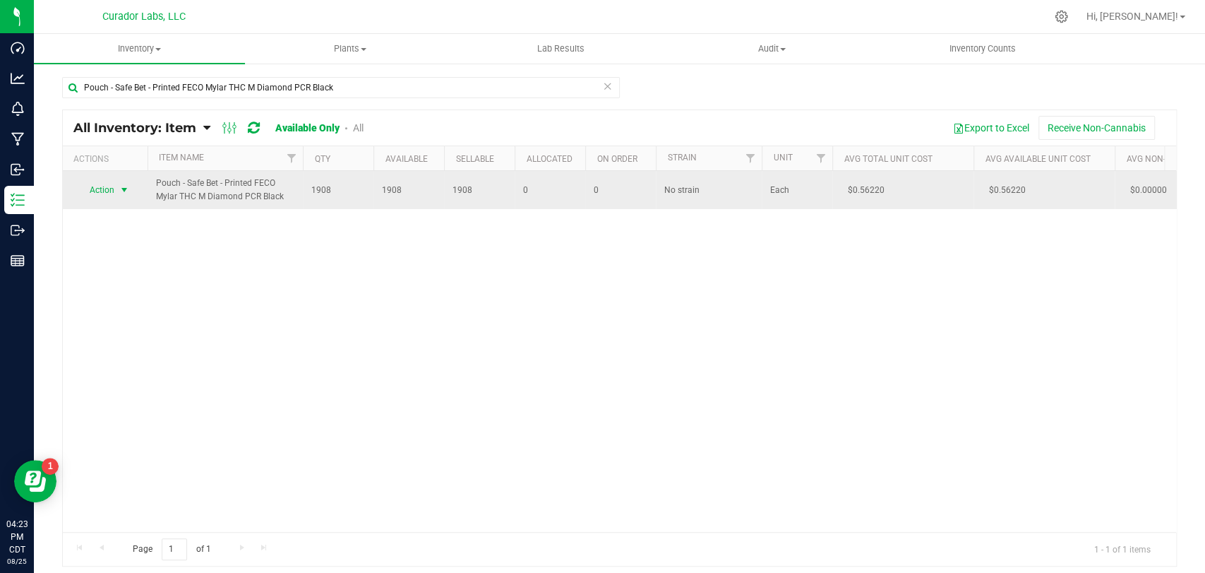
click at [95, 190] on span "Action" at bounding box center [96, 190] width 38 height 20
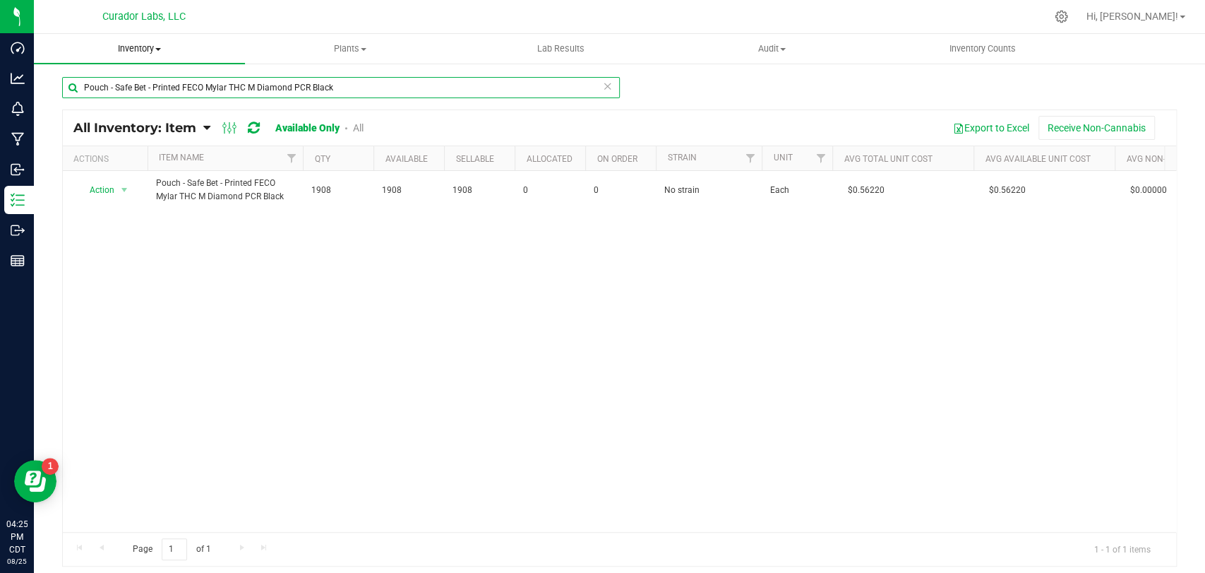
drag, startPoint x: 379, startPoint y: 90, endPoint x: 201, endPoint y: 51, distance: 182.9
click at [0, 51] on div "Dashboard Analytics Monitoring Manufacturing Inbound Inventory Outbound Reports…" at bounding box center [602, 286] width 1205 height 573
paste input "with CBN"
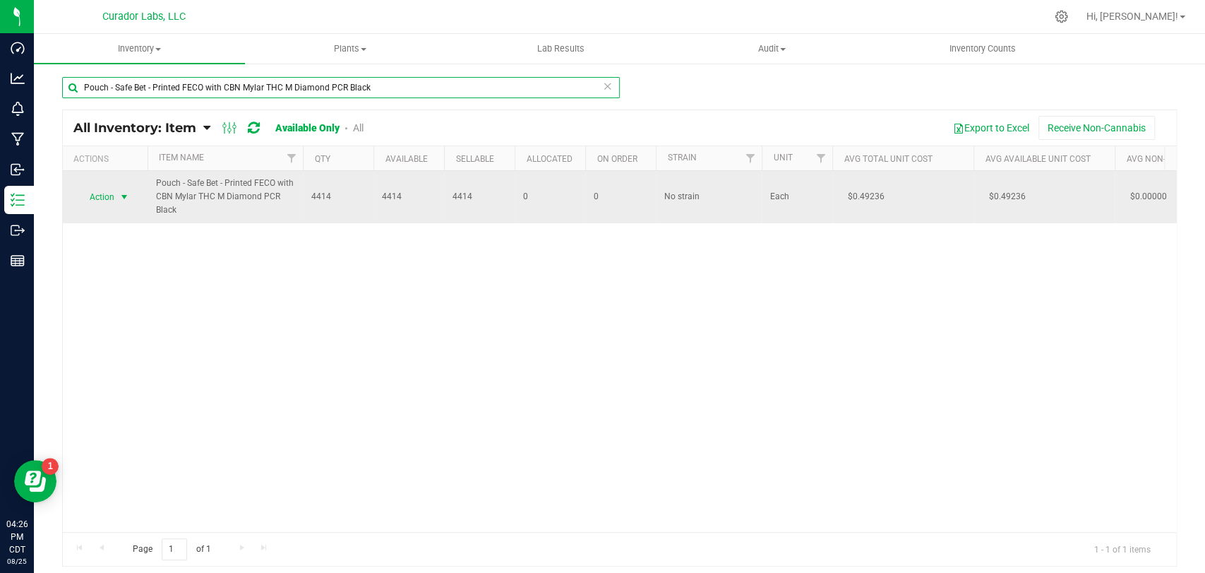
type input "Pouch - Safe Bet - Printed FECO with CBN Mylar THC M Diamond PCR Black"
click at [103, 197] on span "Action" at bounding box center [96, 197] width 38 height 20
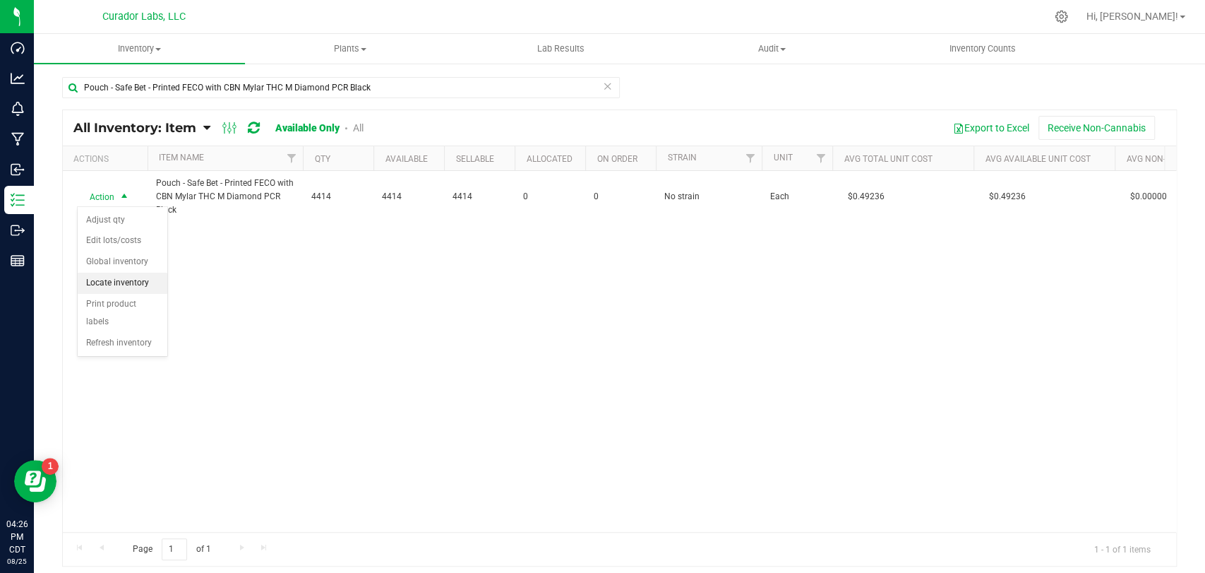
click at [106, 285] on li "Locate inventory" at bounding box center [123, 283] width 90 height 21
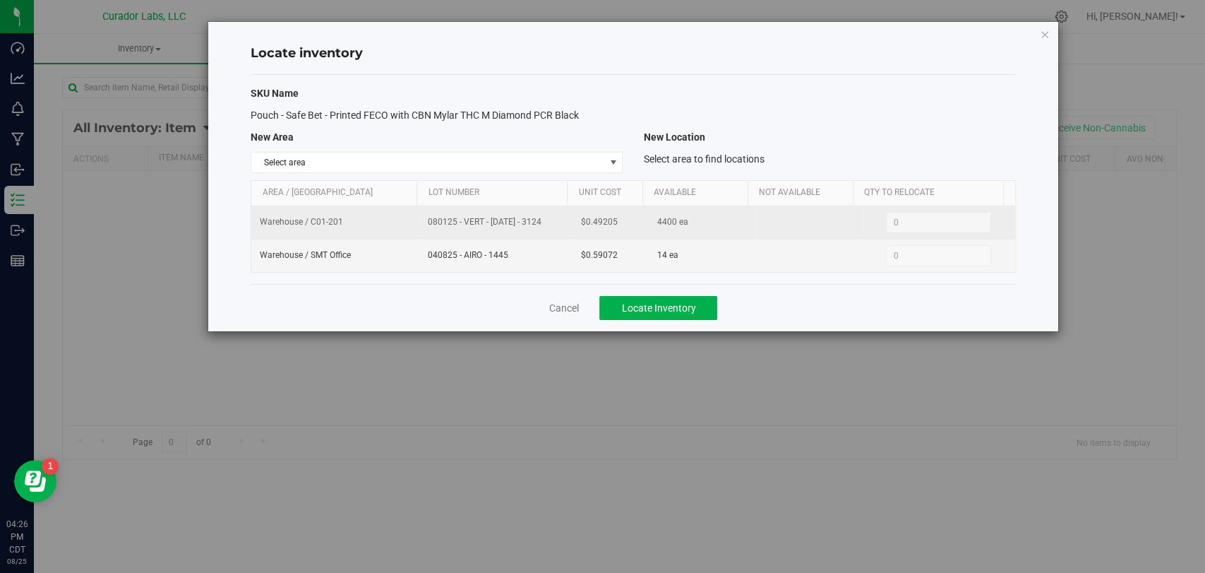
drag, startPoint x: 539, startPoint y: 218, endPoint x: 393, endPoint y: 225, distance: 146.3
click at [393, 225] on tr "Warehouse / C01-201 080125 - VERT - [DATE] - 3124 $0.49205 4400 ea 0 0" at bounding box center [632, 222] width 763 height 33
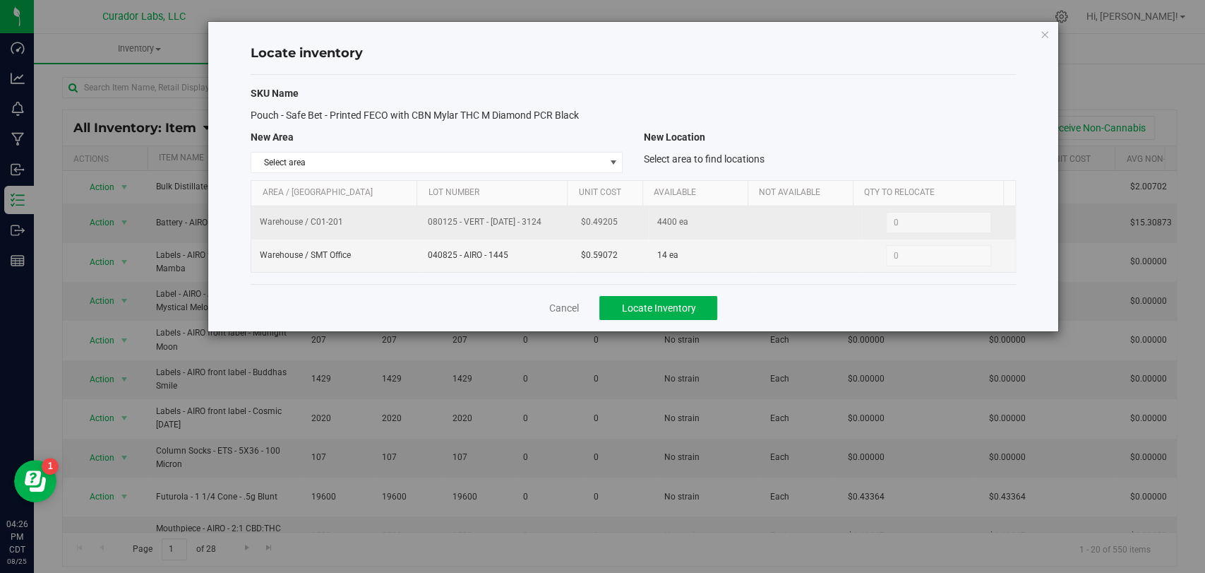
drag, startPoint x: 610, startPoint y: 221, endPoint x: 544, endPoint y: 221, distance: 65.7
click at [544, 221] on tr "Warehouse / C01-201 080125 - VERT - [DATE] - 3124 $0.49205 4400 ea 0 0" at bounding box center [632, 222] width 763 height 33
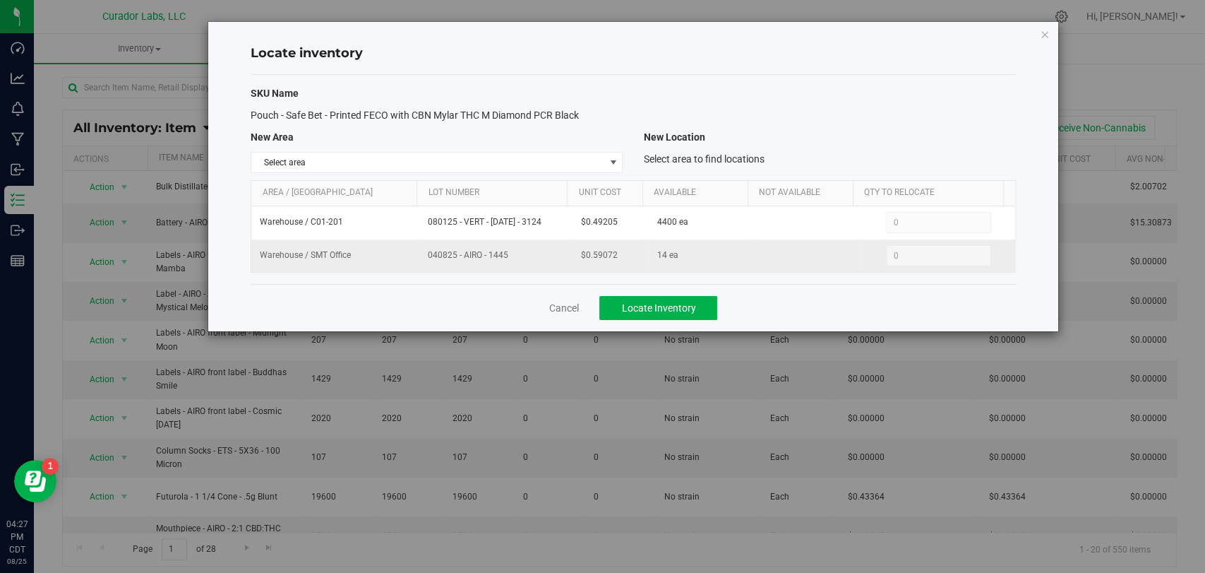
drag, startPoint x: 546, startPoint y: 251, endPoint x: 362, endPoint y: 267, distance: 184.9
click at [362, 267] on tr "Warehouse / SMT Office 040825 - AIRO - 1445 $0.59072 14 ea 0 0" at bounding box center [632, 255] width 763 height 32
drag, startPoint x: 600, startPoint y: 254, endPoint x: 563, endPoint y: 254, distance: 37.4
click at [563, 254] on tr "Warehouse / SMT Office 040825 - AIRO - 1445 $0.59072 14 ea 0 0" at bounding box center [632, 255] width 763 height 32
